Goal: Information Seeking & Learning: Learn about a topic

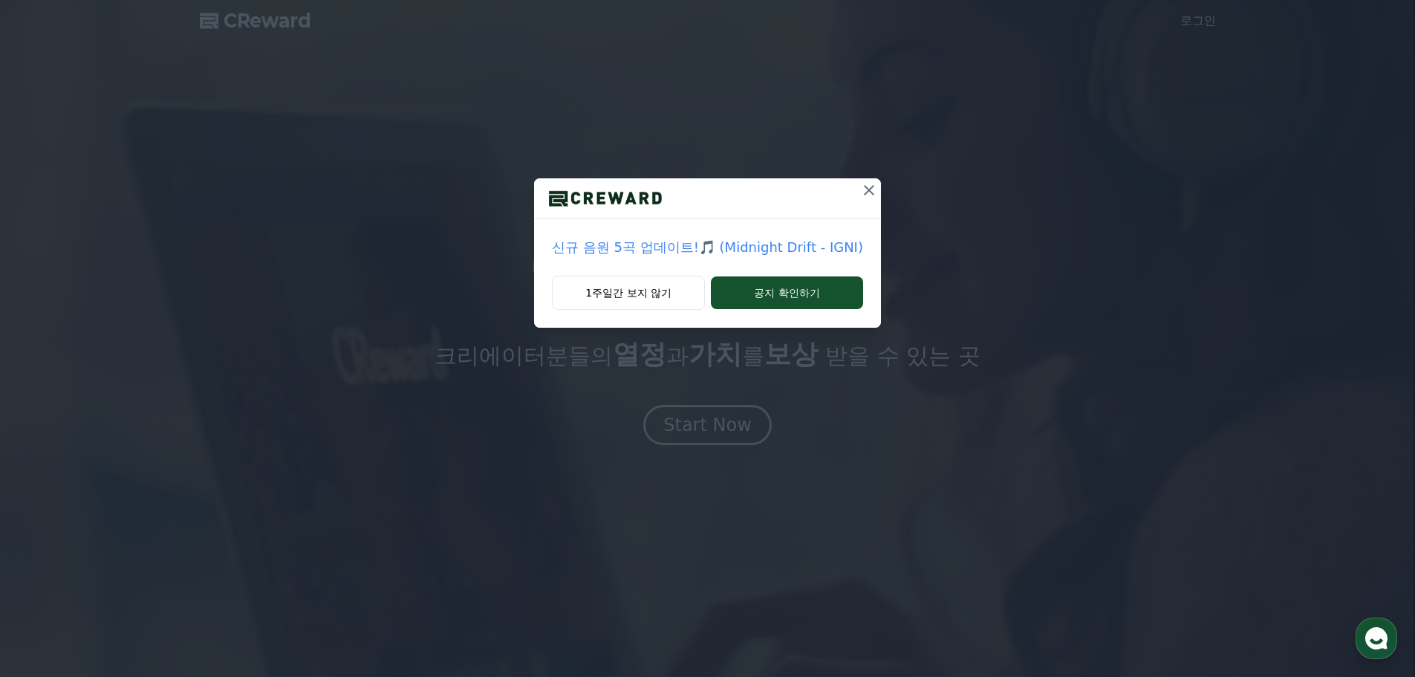
click at [864, 188] on icon at bounding box center [869, 190] width 10 height 10
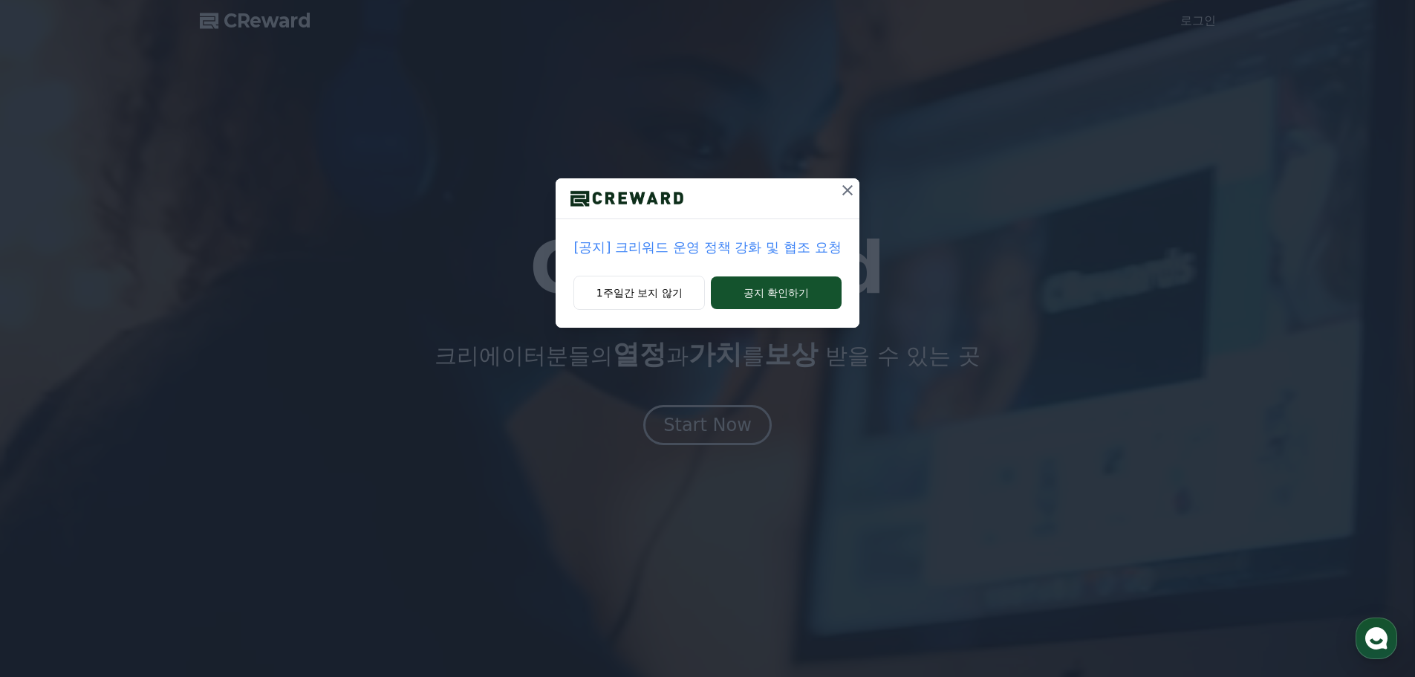
click at [686, 255] on p "[공지] 크리워드 운영 정책 강화 및 협조 요청" at bounding box center [706, 247] width 267 height 21
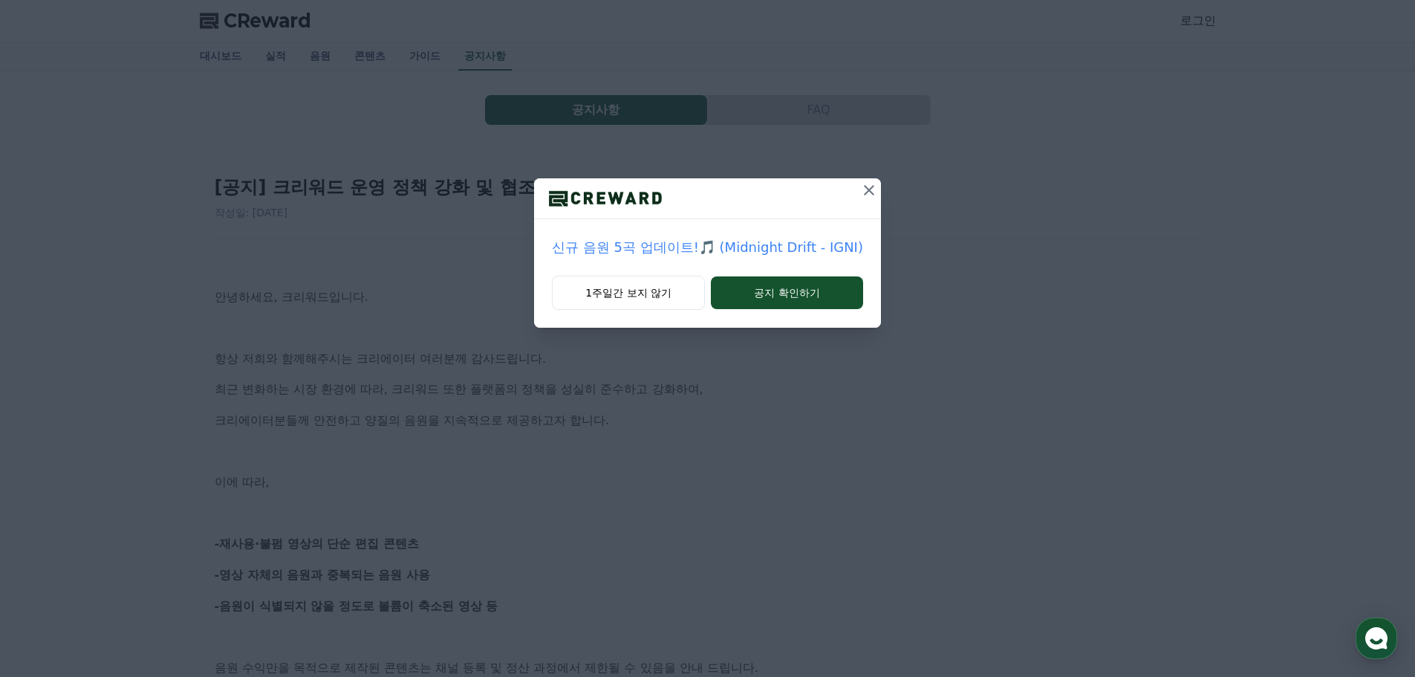
click at [868, 195] on icon at bounding box center [869, 190] width 18 height 18
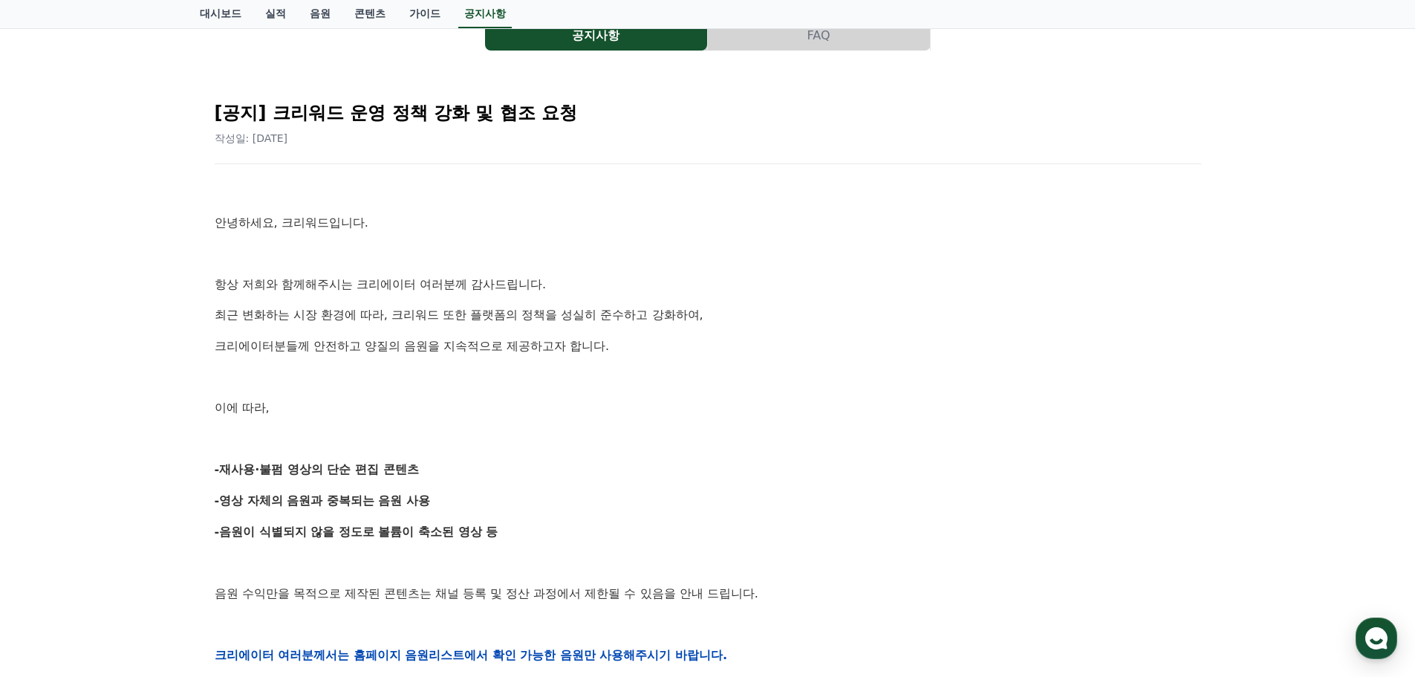
scroll to position [149, 0]
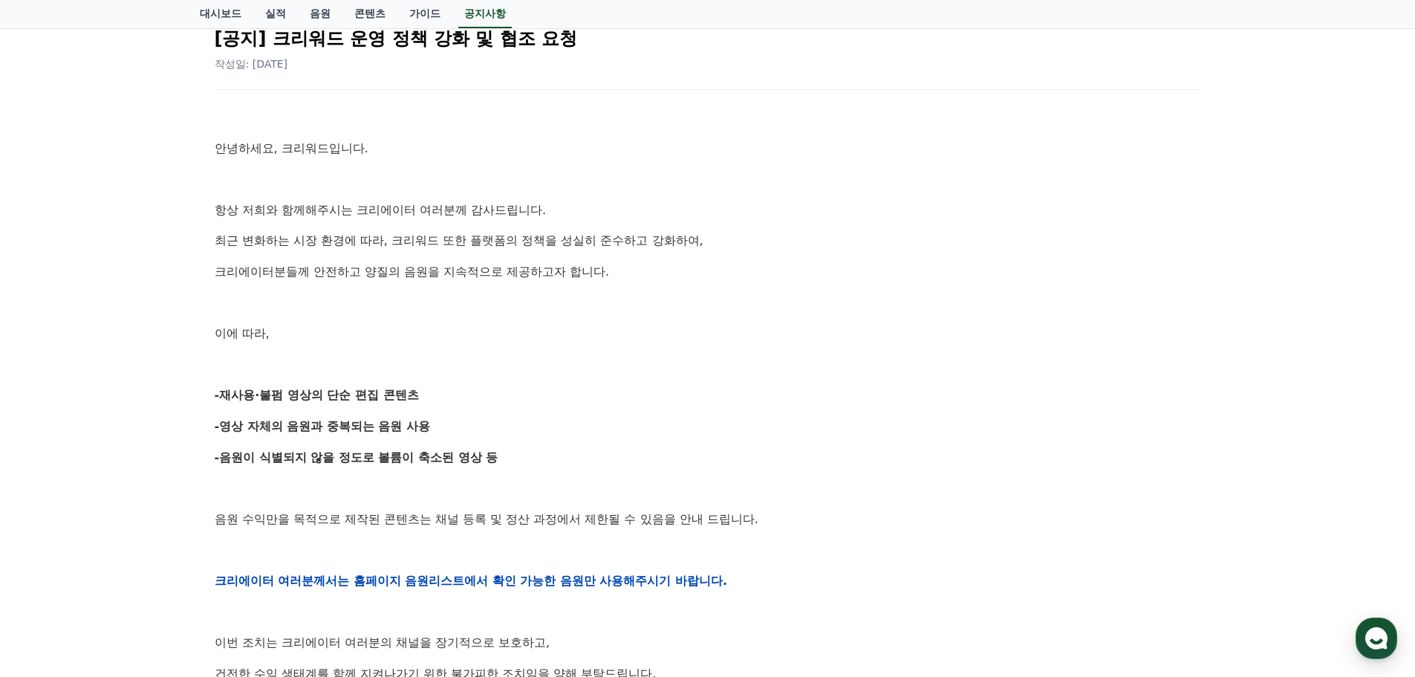
drag, startPoint x: 231, startPoint y: 460, endPoint x: 495, endPoint y: 462, distance: 264.4
click at [495, 462] on strong "-음원이 식별되지 않을 정도로 볼륨이 축소된 영상 등" at bounding box center [357, 457] width 284 height 14
drag, startPoint x: 225, startPoint y: 430, endPoint x: 435, endPoint y: 431, distance: 210.2
click at [435, 431] on p "-영상 자체의 음원과 중복되는 음원 사용" at bounding box center [708, 426] width 986 height 19
click at [291, 409] on div "안녕하세요, 크리워드입니다. 항상 저희와 함께해주시는 크리에이터 여러분께 감사드립니다. 최근 변화하는 시장 환경에 따라, 크리워드 또한 플랫폼…" at bounding box center [708, 581] width 986 height 946
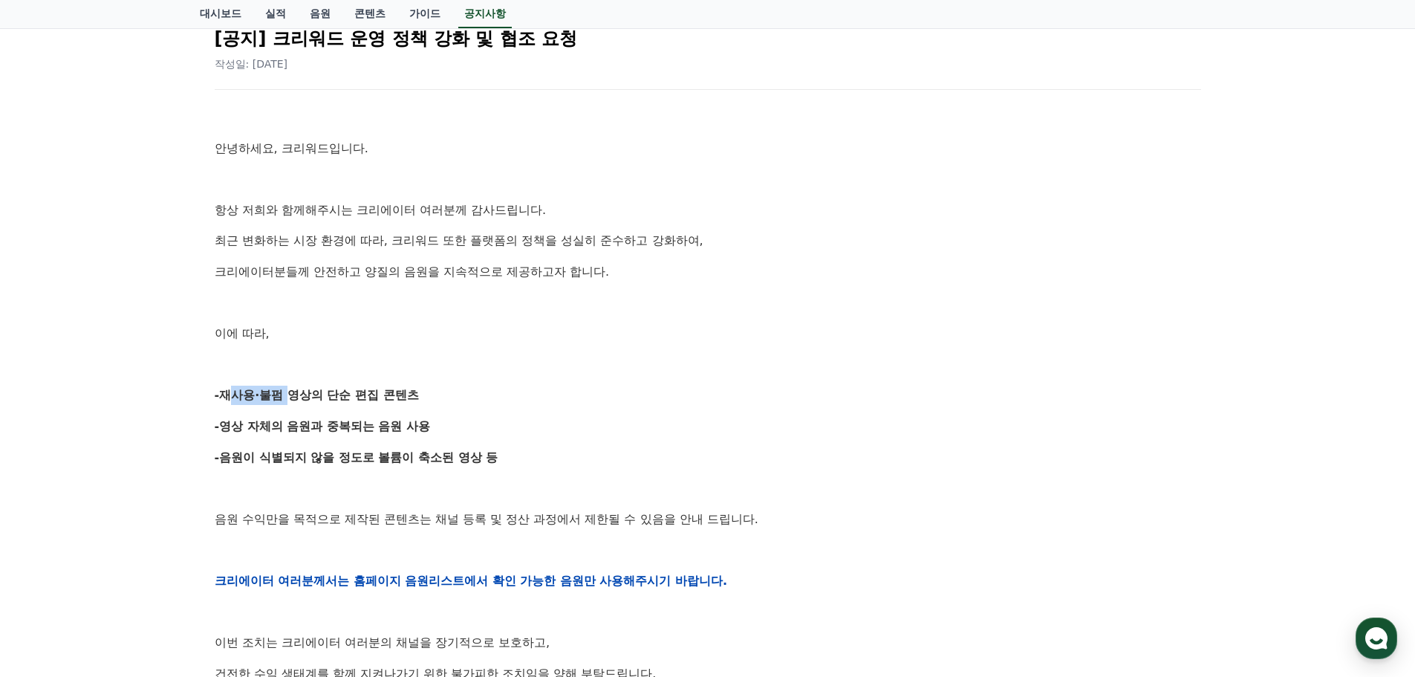
drag, startPoint x: 218, startPoint y: 398, endPoint x: 278, endPoint y: 397, distance: 60.2
click at [278, 397] on strong "-재사용·불펌 영상의 단순 편집 콘텐츠" at bounding box center [317, 395] width 204 height 14
drag, startPoint x: 288, startPoint y: 389, endPoint x: 422, endPoint y: 389, distance: 133.7
click at [390, 388] on strong "-재사용·불펌 영상의 단순 편집 콘텐츠" at bounding box center [317, 395] width 204 height 14
click at [452, 393] on p "-재사용·불펌 영상의 단순 편집 콘텐츠" at bounding box center [708, 395] width 986 height 19
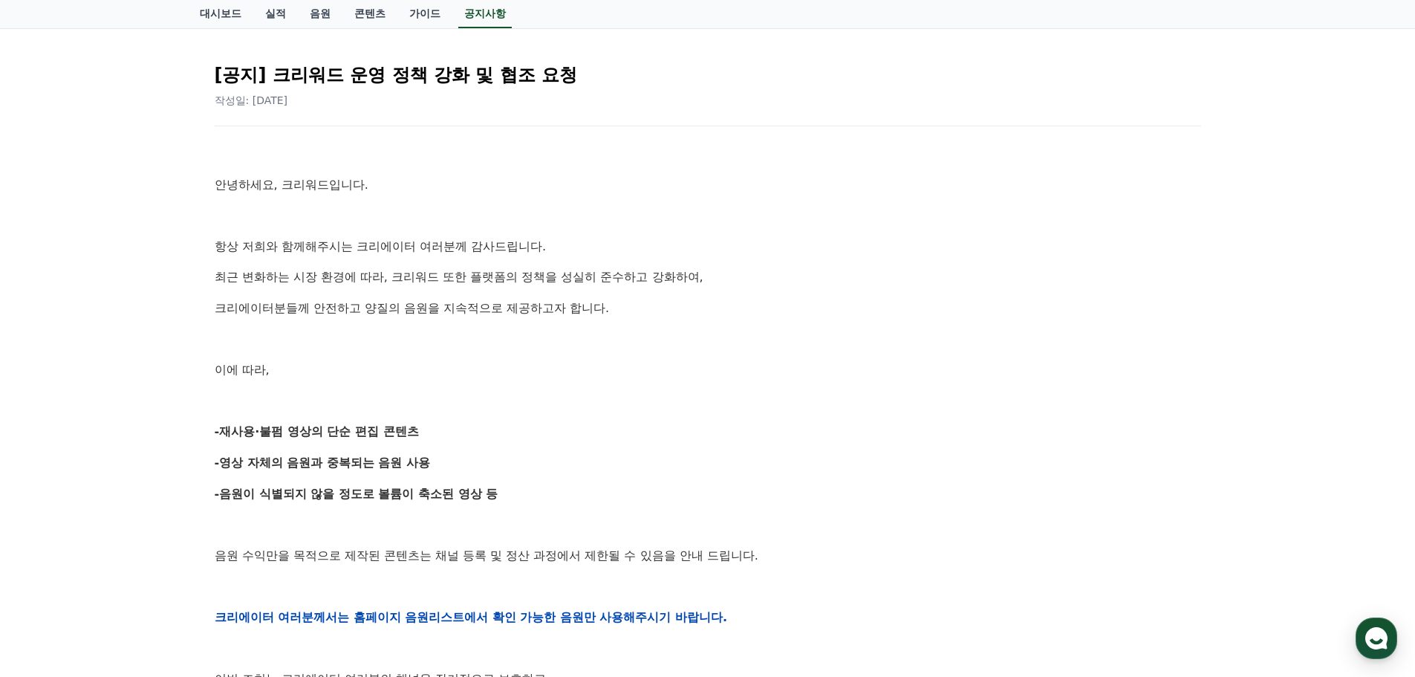
scroll to position [0, 0]
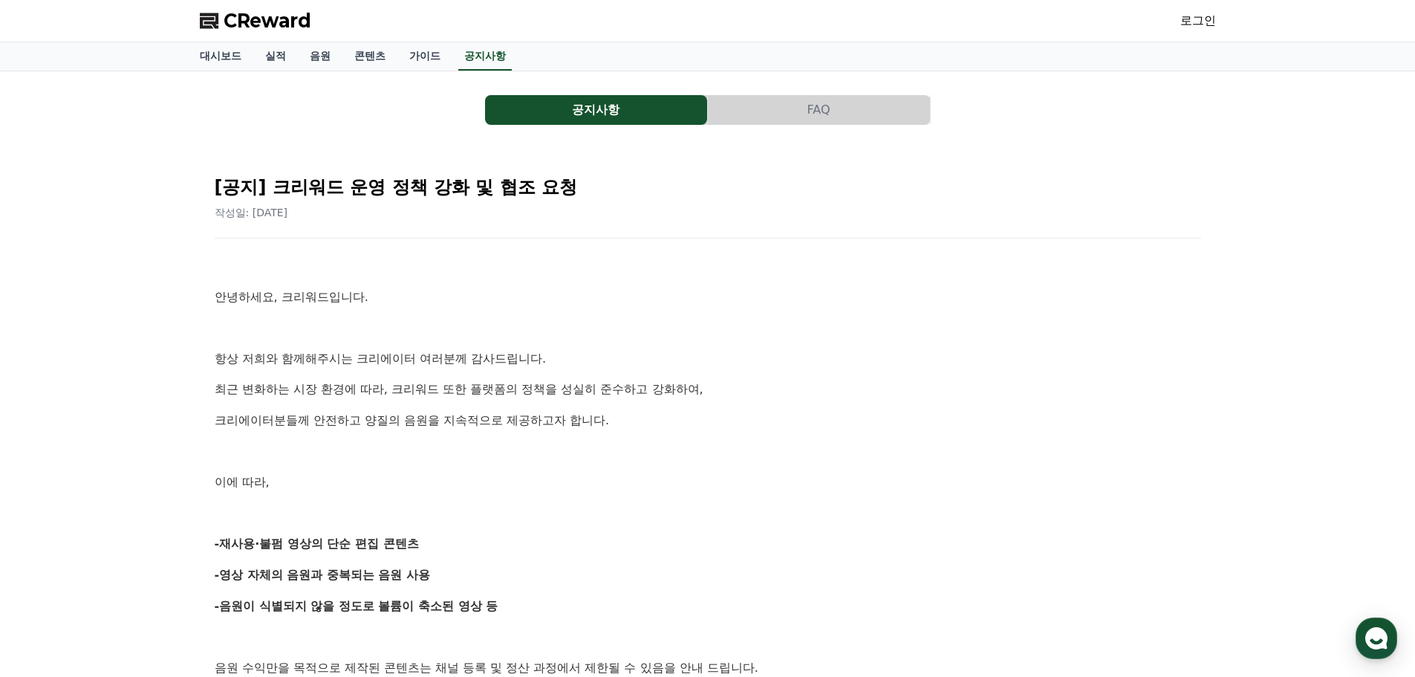
click at [244, 14] on span "CReward" at bounding box center [268, 21] width 88 height 24
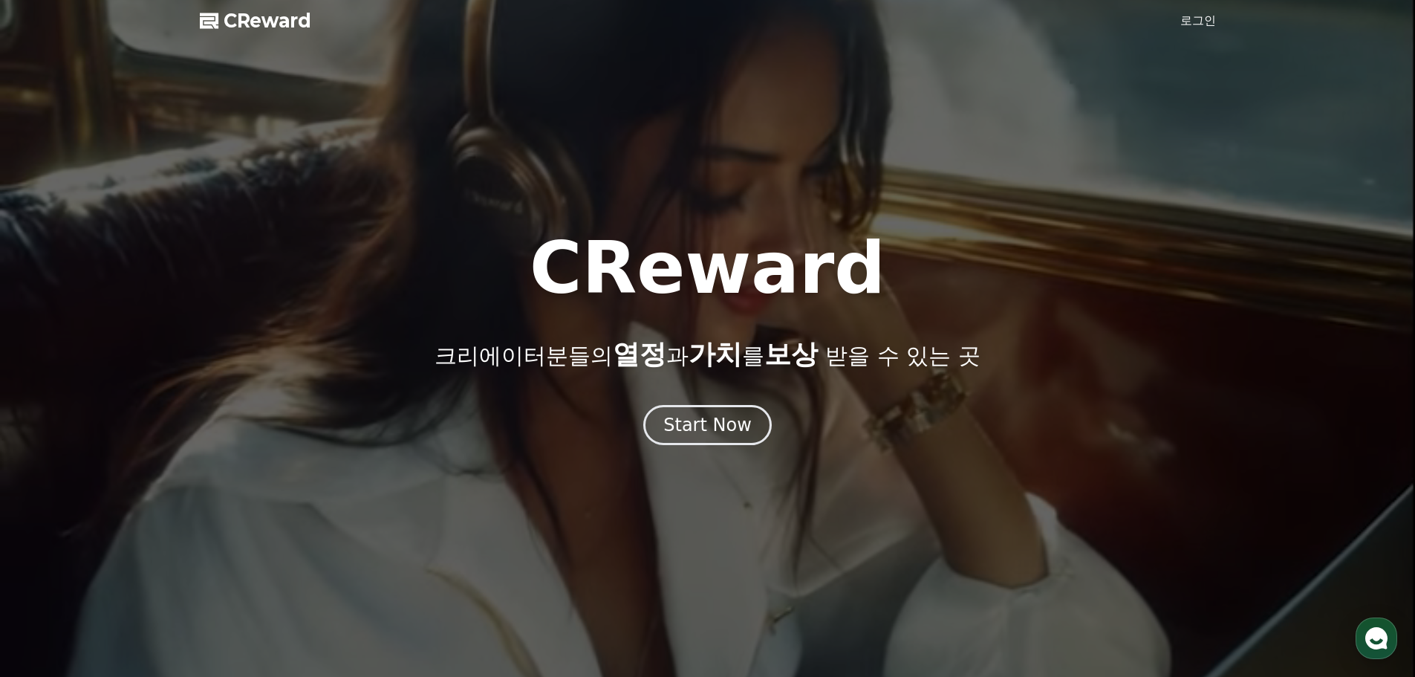
click at [701, 451] on div at bounding box center [707, 338] width 1415 height 677
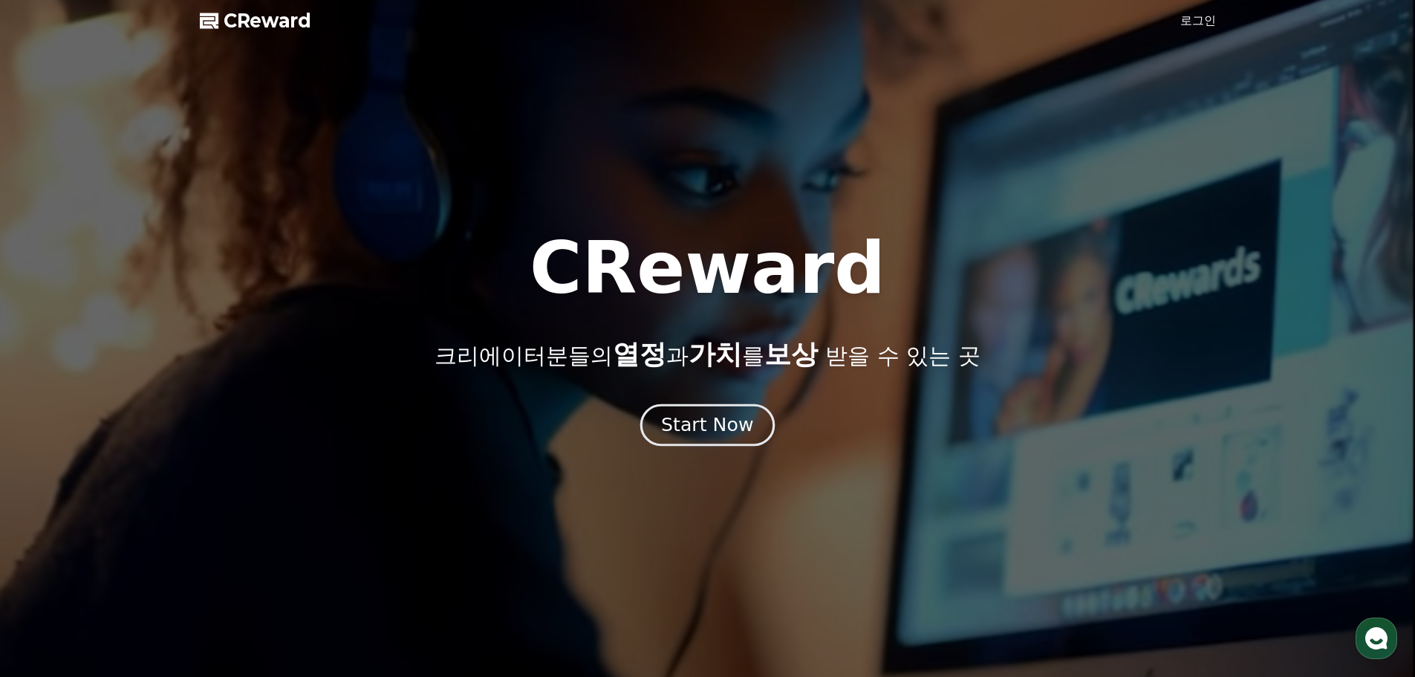
click at [704, 437] on button "Start Now" at bounding box center [707, 424] width 134 height 42
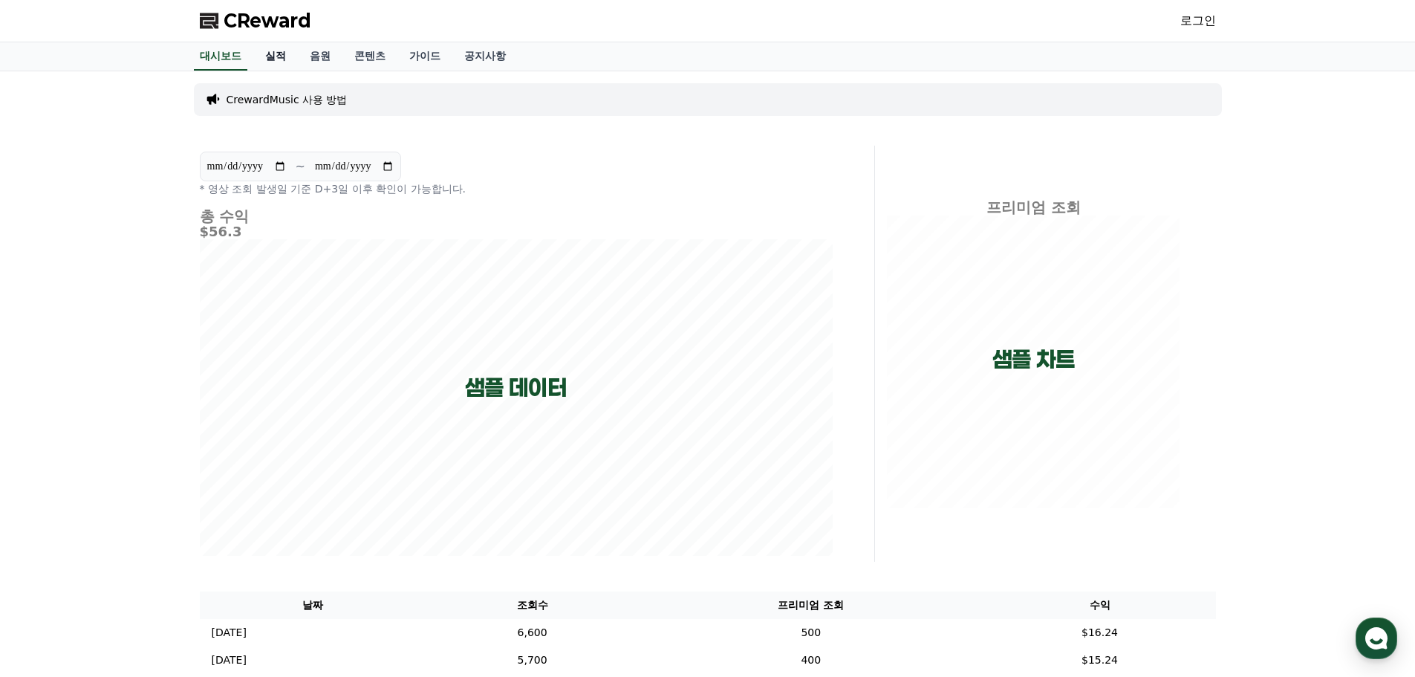
click at [272, 59] on link "실적" at bounding box center [275, 56] width 45 height 28
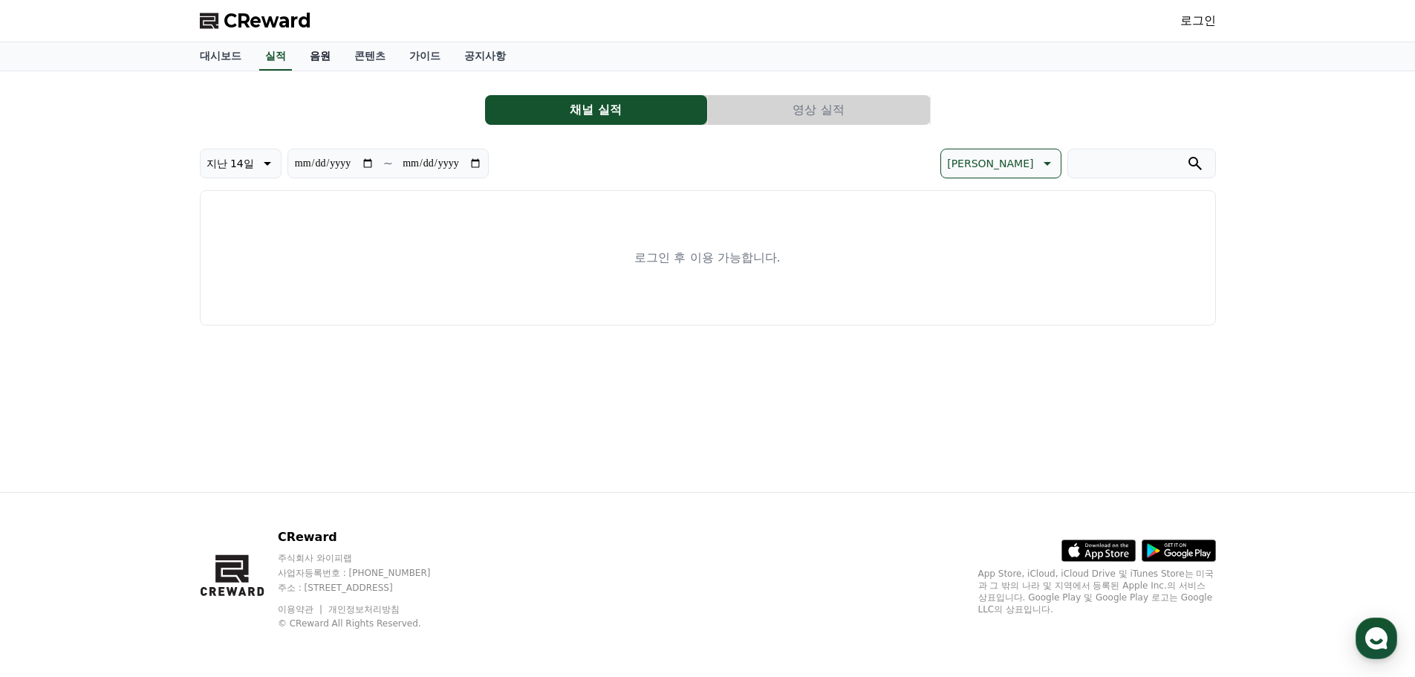
click at [325, 58] on link "음원" at bounding box center [320, 56] width 45 height 28
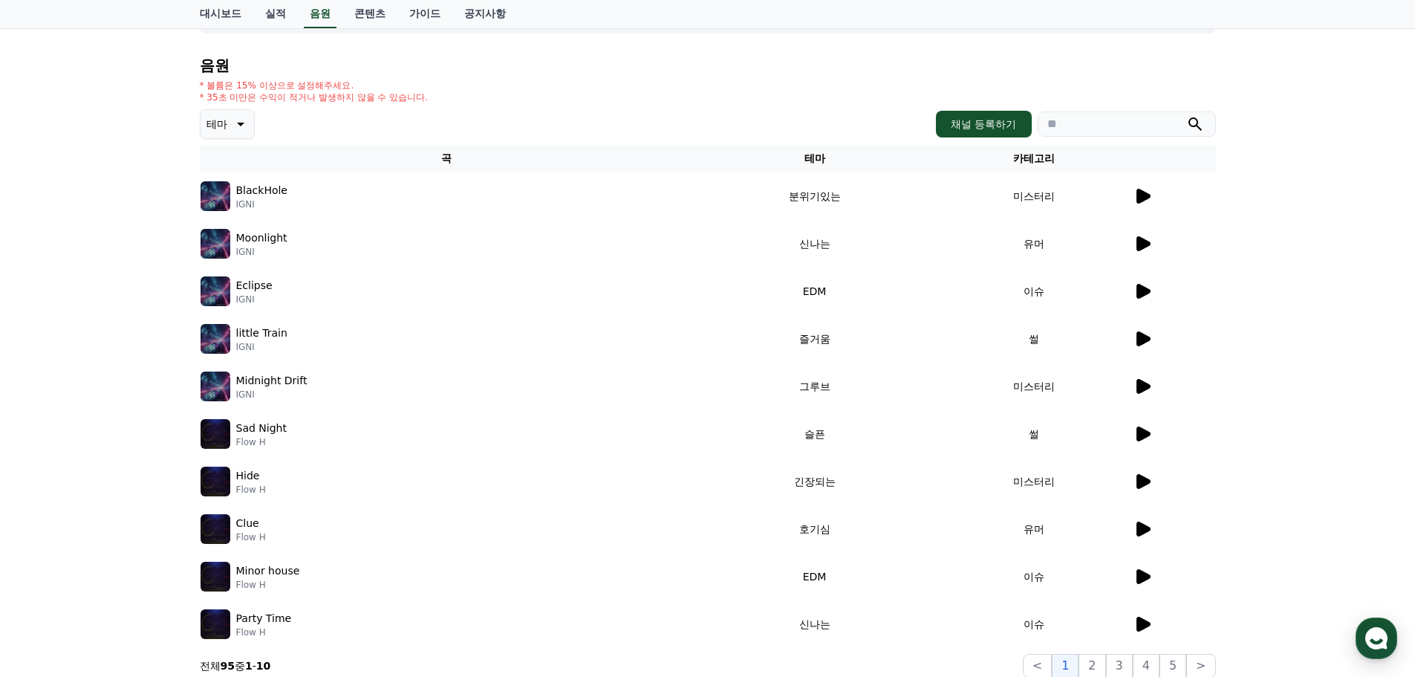
scroll to position [74, 0]
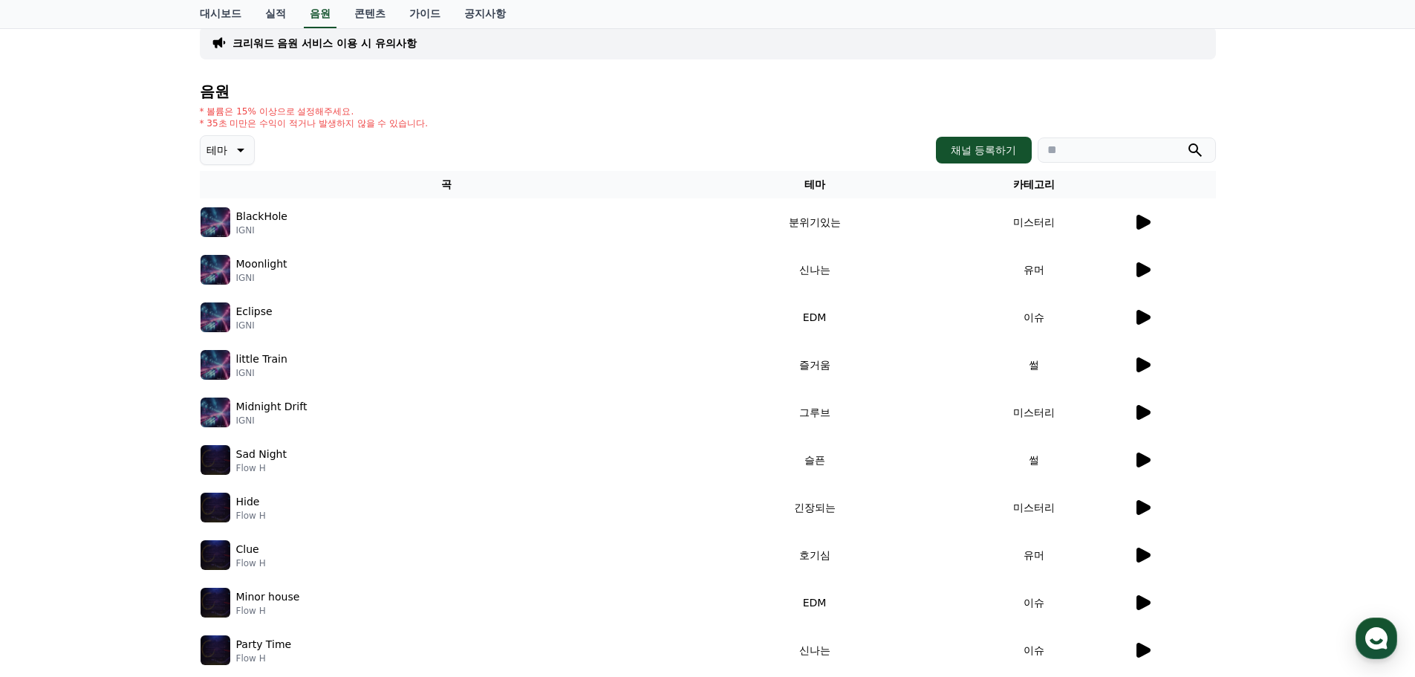
click at [1150, 224] on div at bounding box center [1174, 222] width 82 height 18
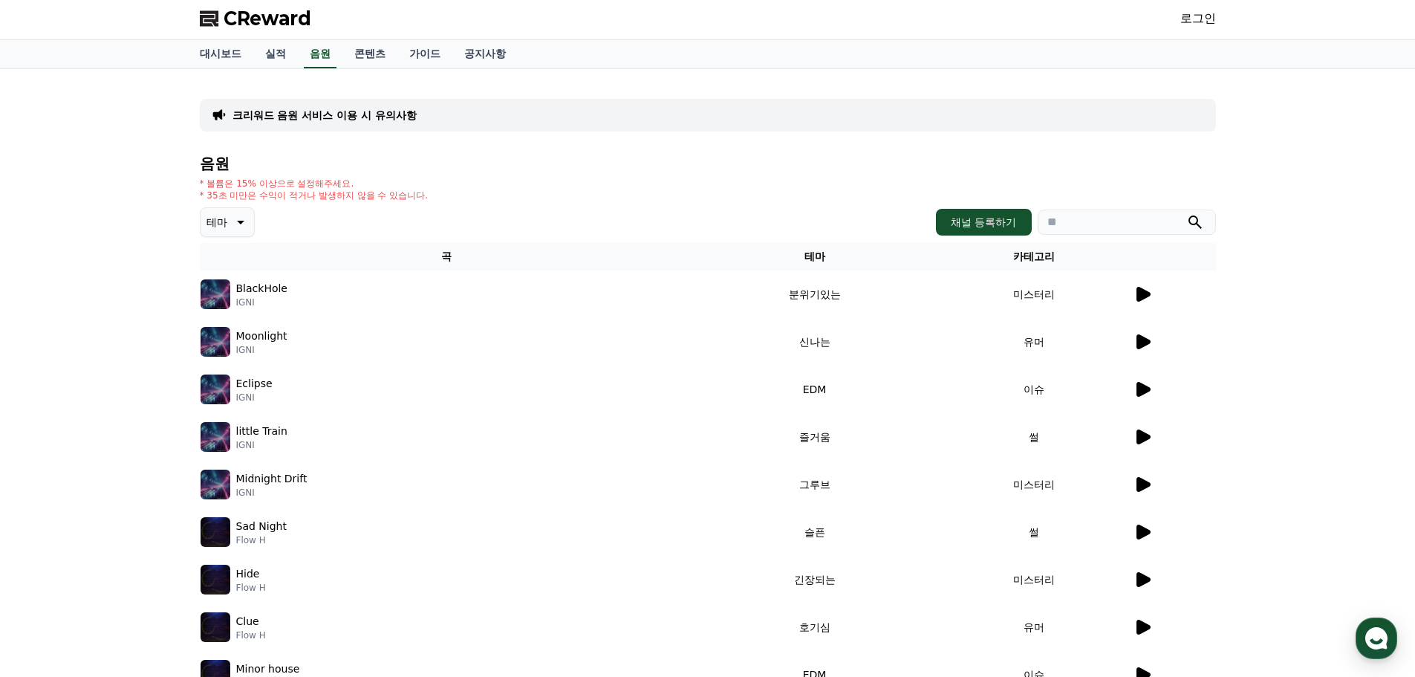
scroll to position [0, 0]
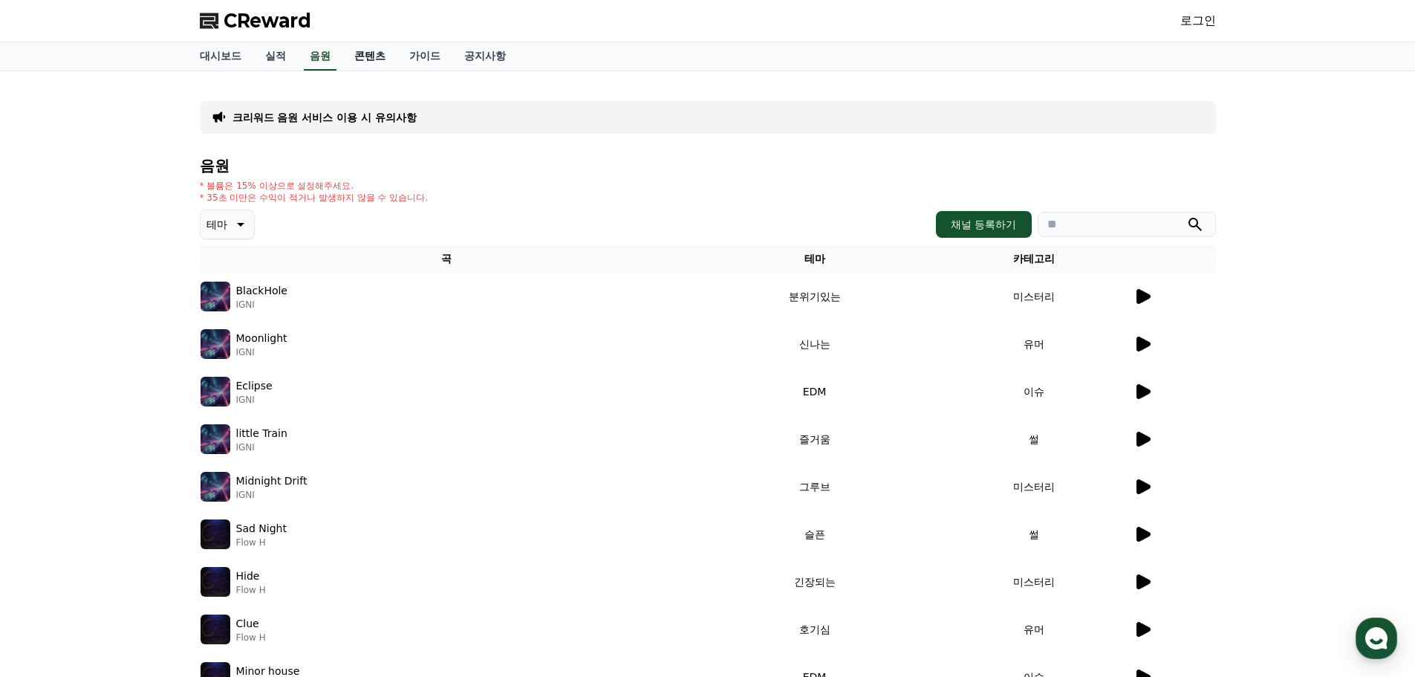
click at [364, 60] on link "콘텐츠" at bounding box center [369, 56] width 55 height 28
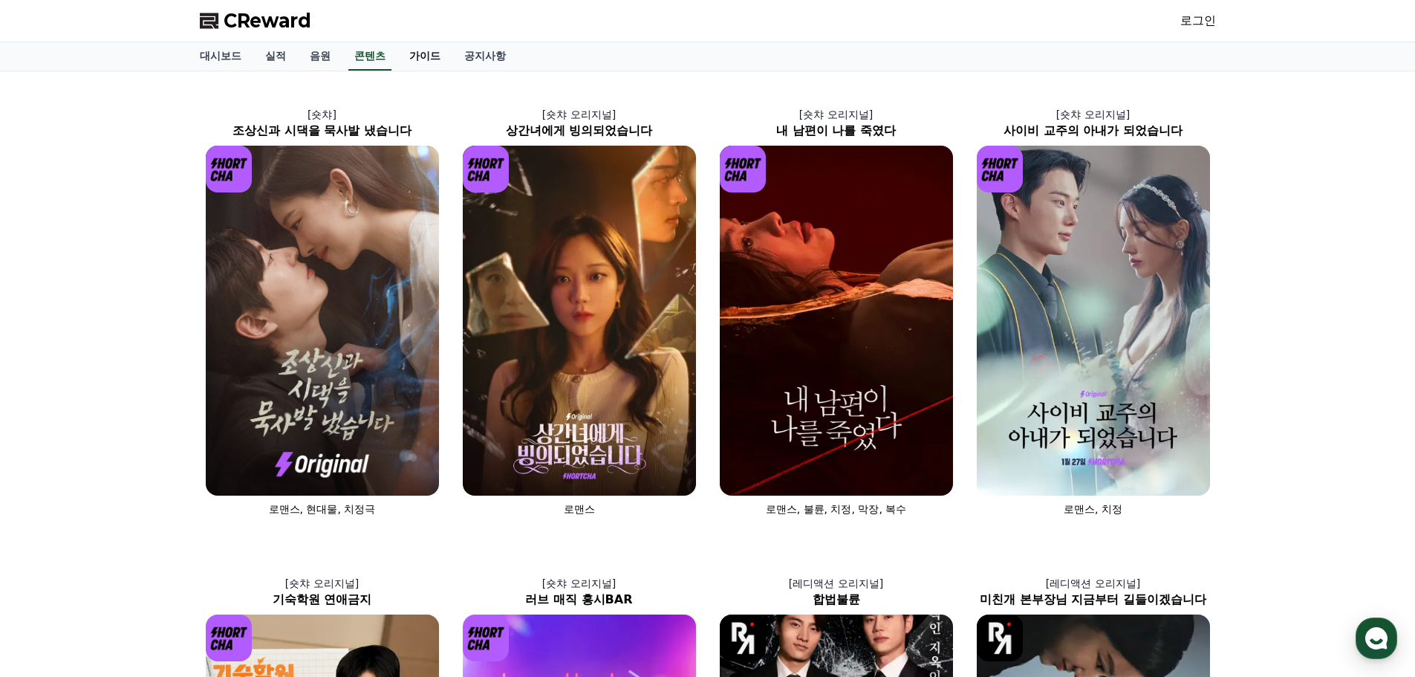
click at [433, 48] on link "가이드" at bounding box center [424, 56] width 55 height 28
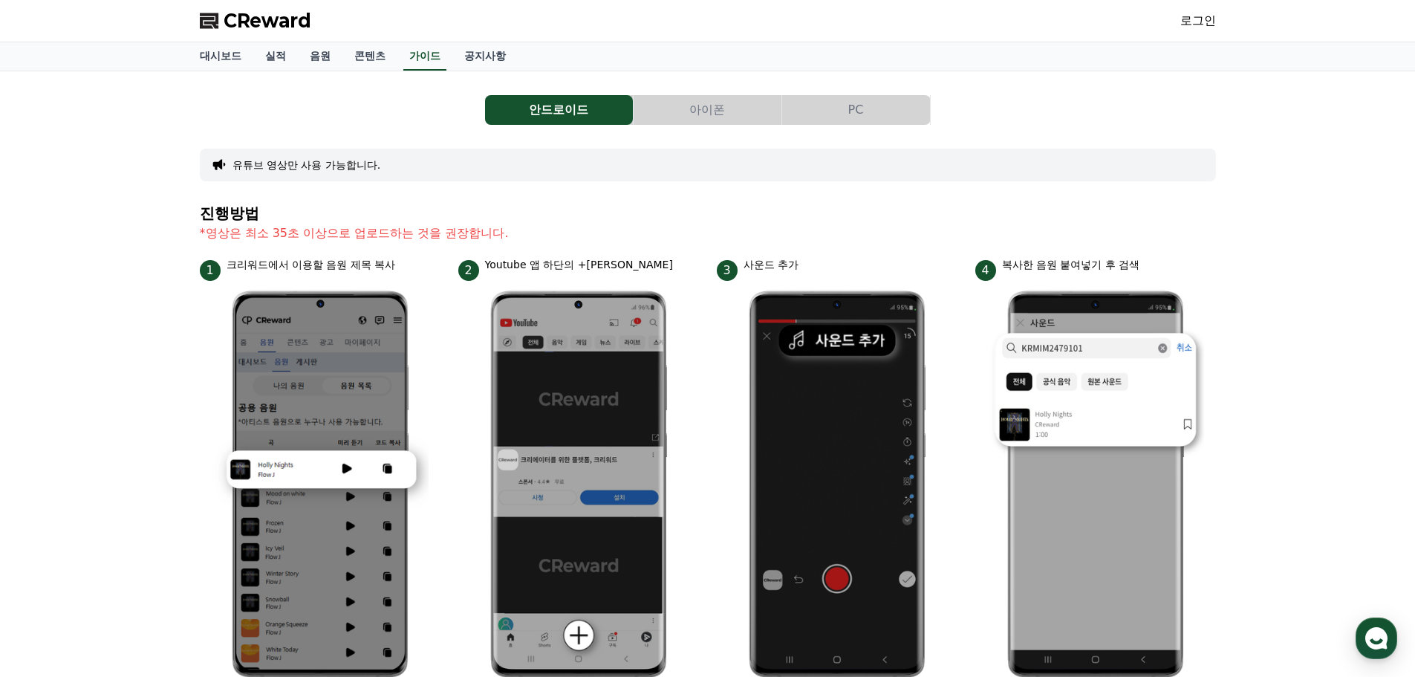
click at [68, 280] on div "안드로이드 아이폰 PC 유튜브 영상만 사용 가능합니다. 진행방법 *영상은 최소 35초 이상으로 업로드하는 것을 권장합니다. 1 크리워드에서 이…" at bounding box center [707, 614] width 1415 height 1086
click at [376, 63] on link "콘텐츠" at bounding box center [369, 56] width 55 height 28
